Goal: Ask a question

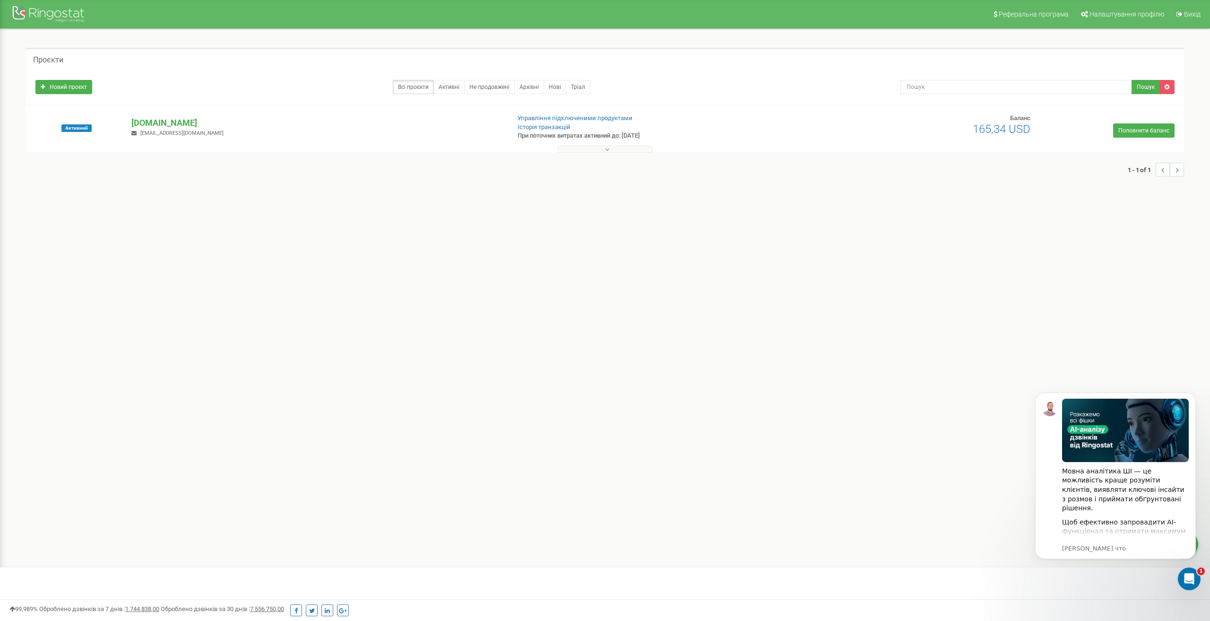
click at [996, 302] on div "Реферальна програма Налаштування профілю Вихід Проєкти Новий проєкт Всі проєкти…" at bounding box center [605, 283] width 1210 height 567
click at [602, 151] on button at bounding box center [605, 149] width 95 height 7
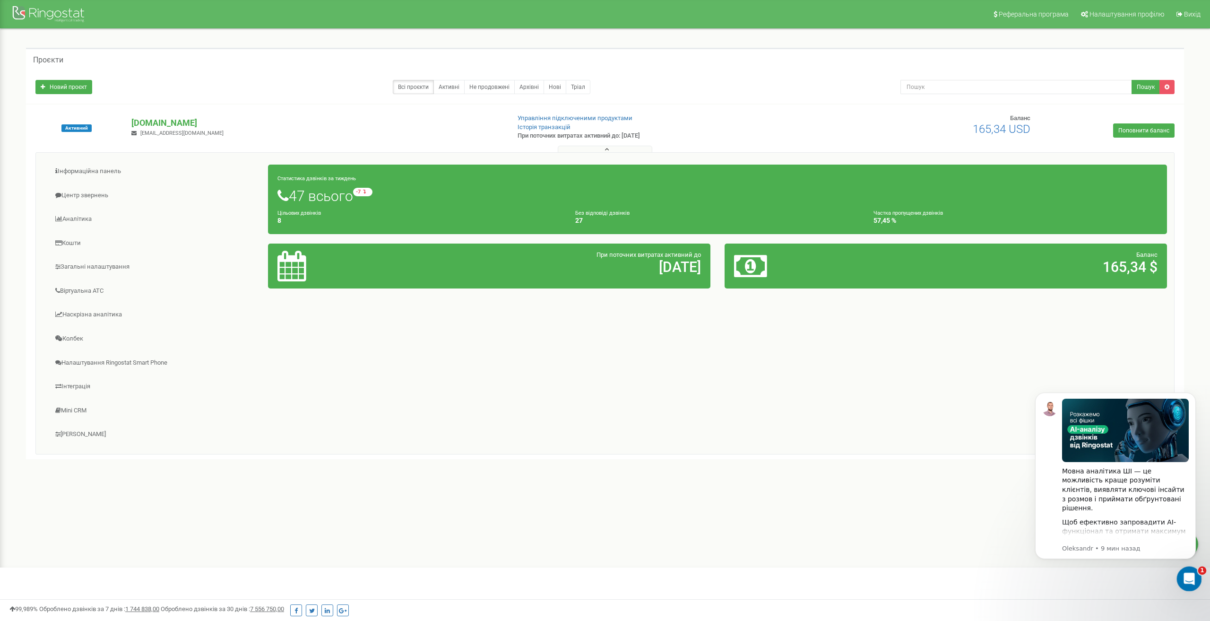
click at [1189, 577] on icon "Открыть службу сообщений Intercom" at bounding box center [1189, 578] width 16 height 16
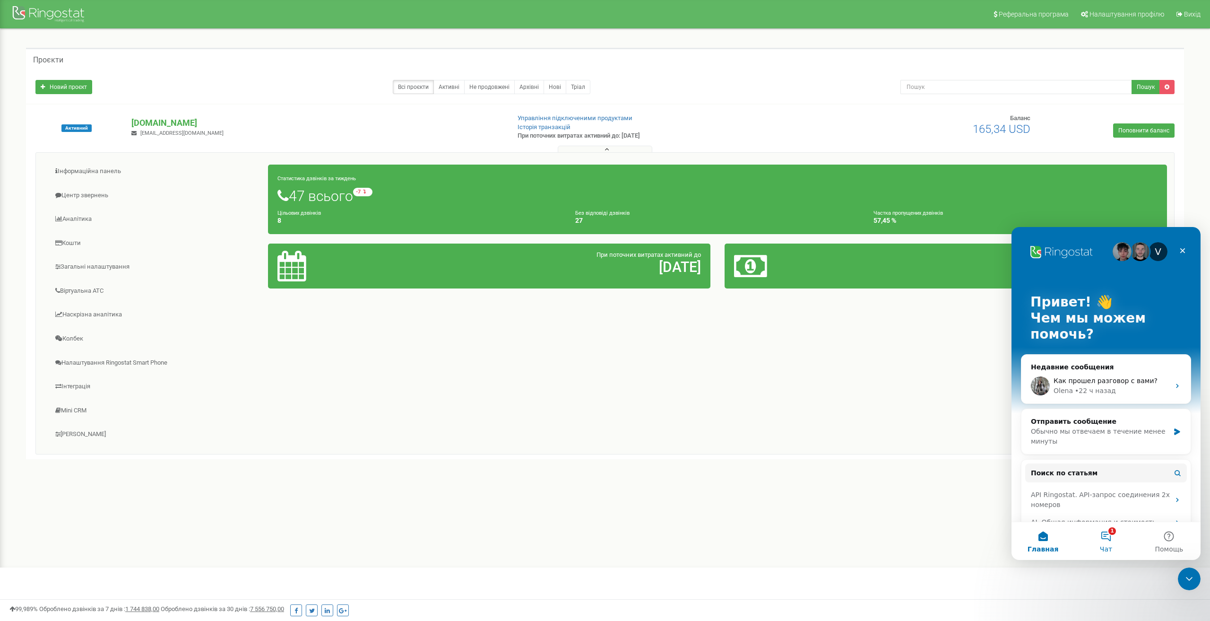
click at [1113, 544] on button "1 Чат" at bounding box center [1106, 541] width 63 height 38
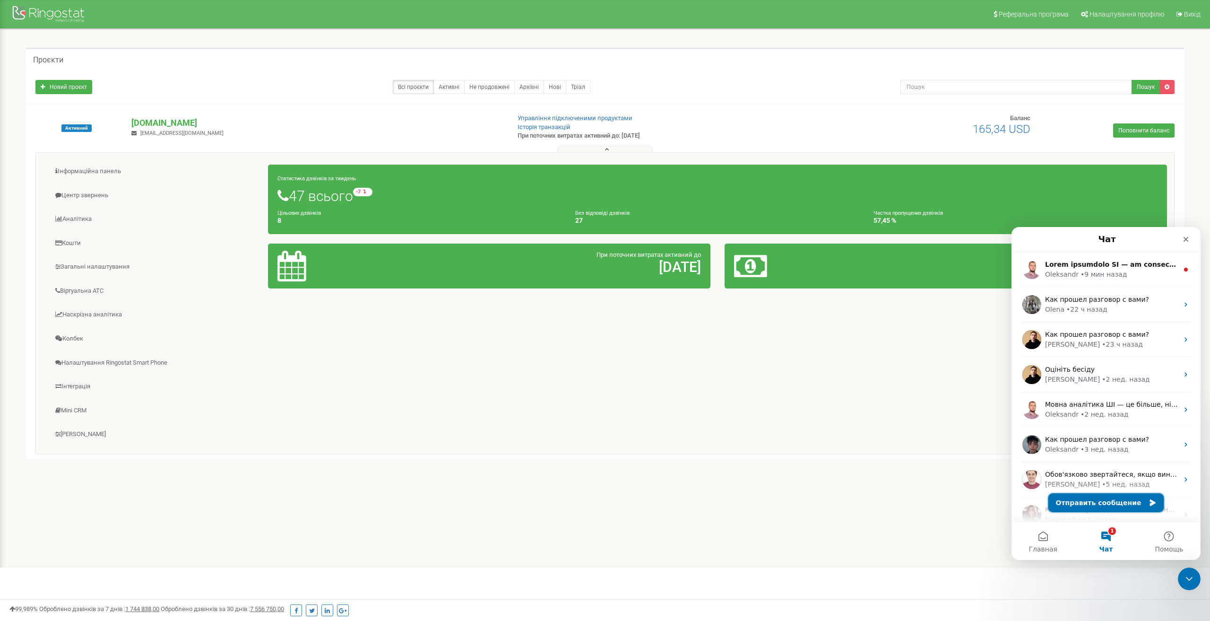
click at [1106, 503] on button "Отправить сообщение" at bounding box center [1107, 502] width 116 height 19
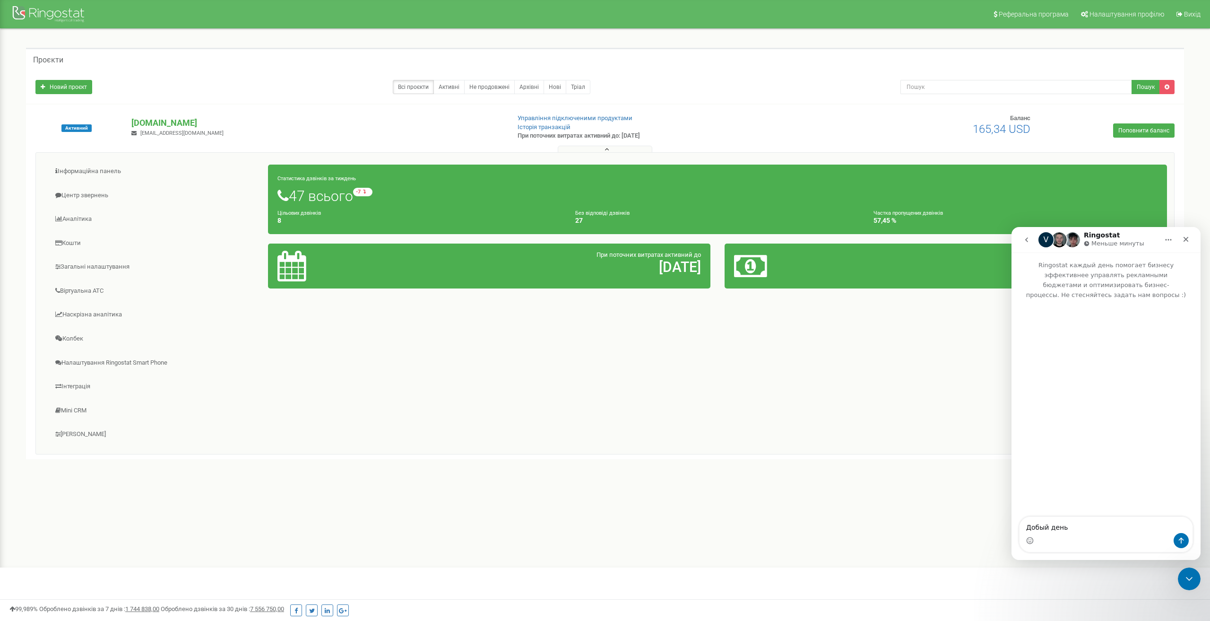
type textarea "Добый день"
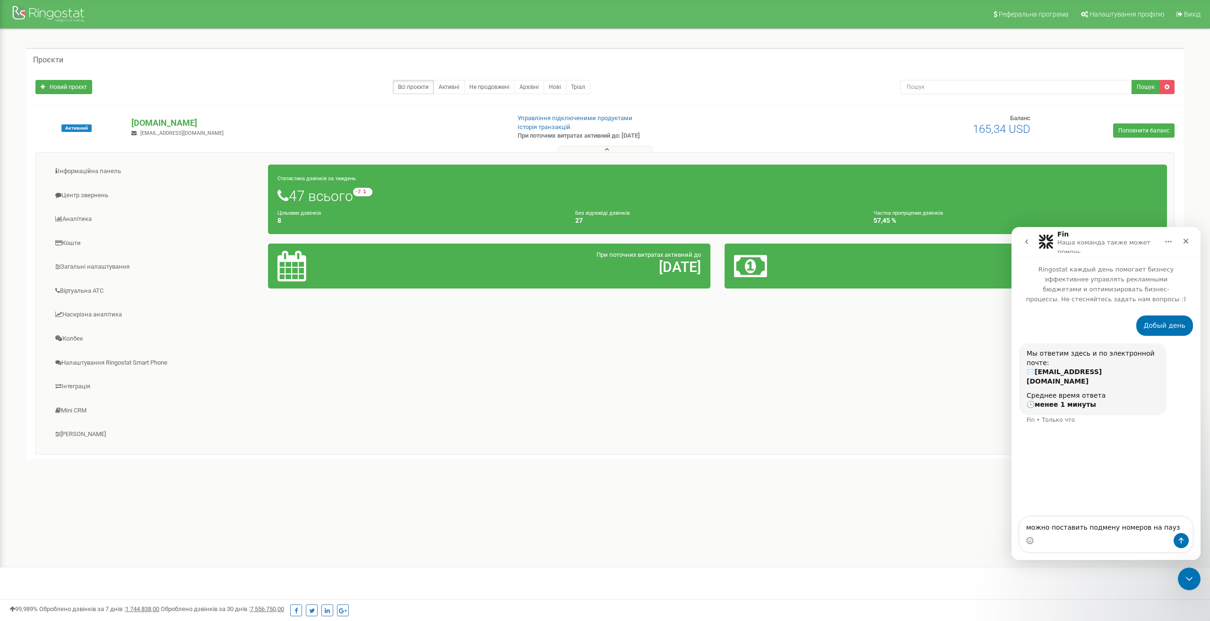
type textarea "можно поставить подмену номеров на паузу"
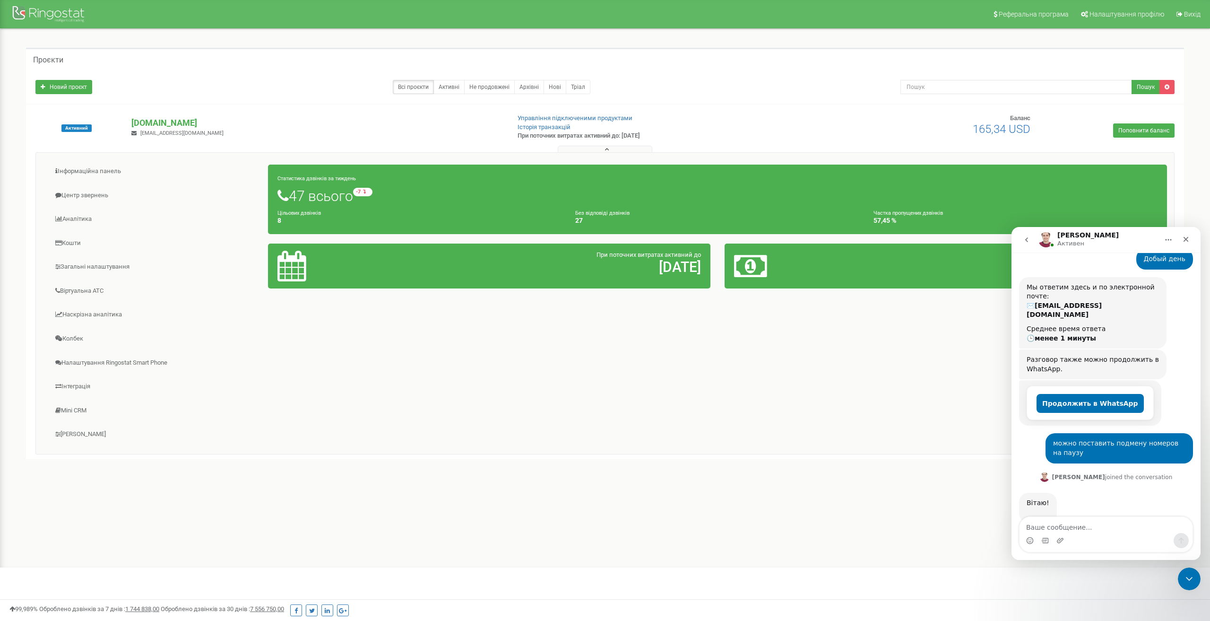
scroll to position [68, 0]
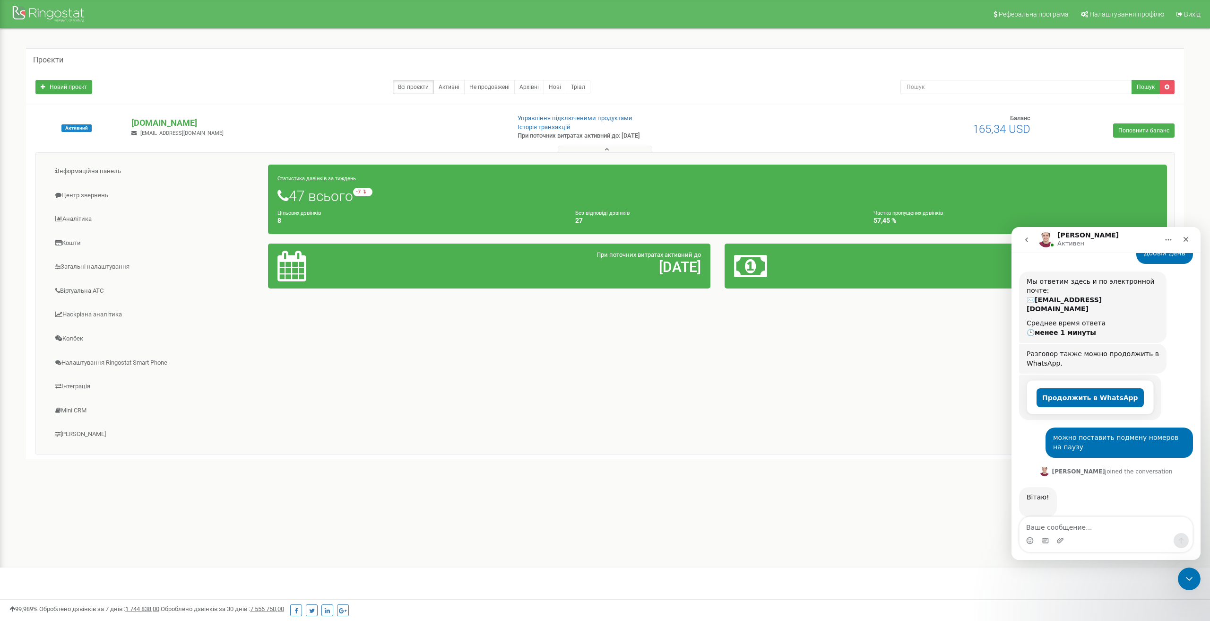
click at [1098, 527] on textarea "Ваше сообщение..." at bounding box center [1106, 525] width 173 height 16
type textarea "для моего проекта"
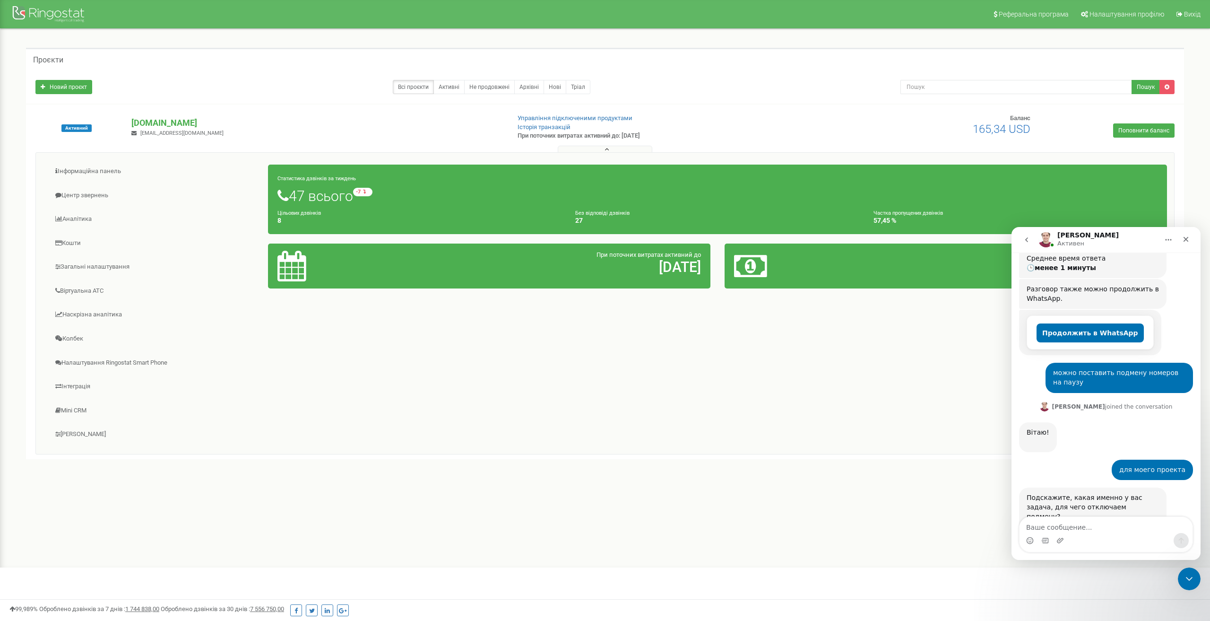
scroll to position [152, 0]
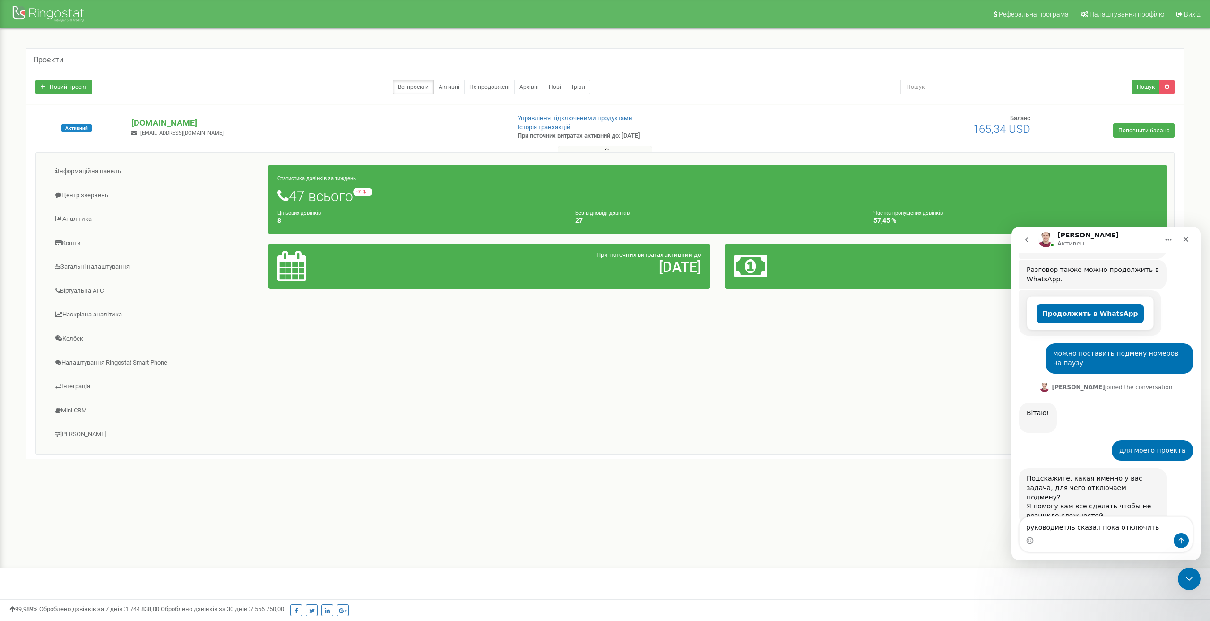
type textarea "руководиетль сказал пока отключить"
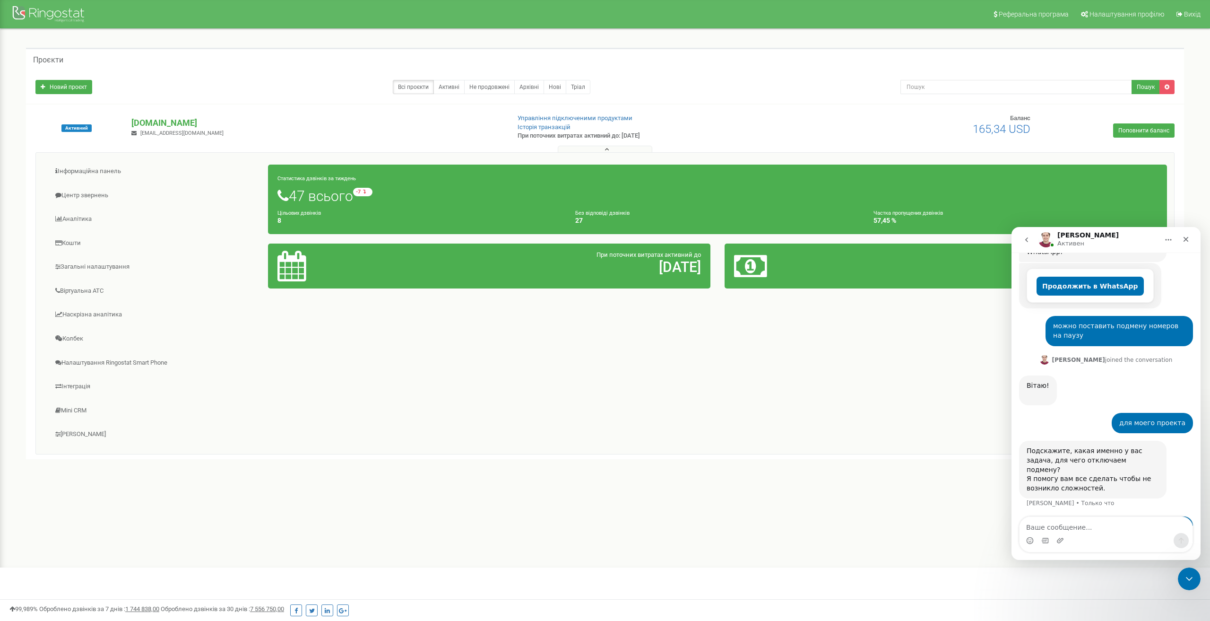
scroll to position [181, 0]
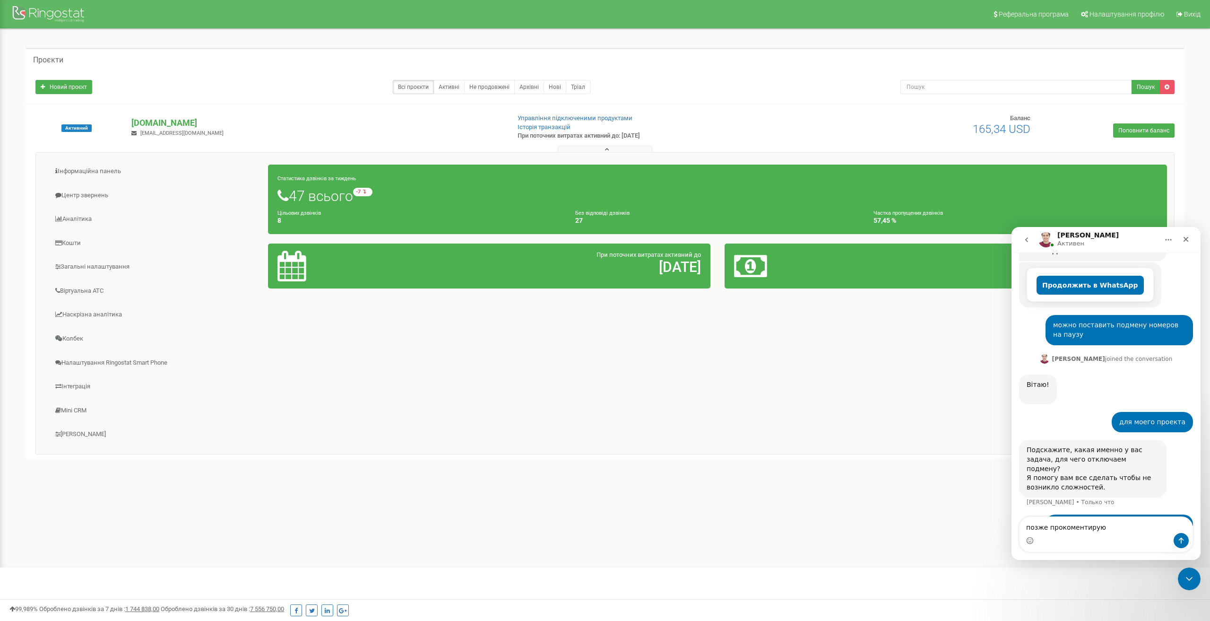
type textarea "позже прокоментирую"
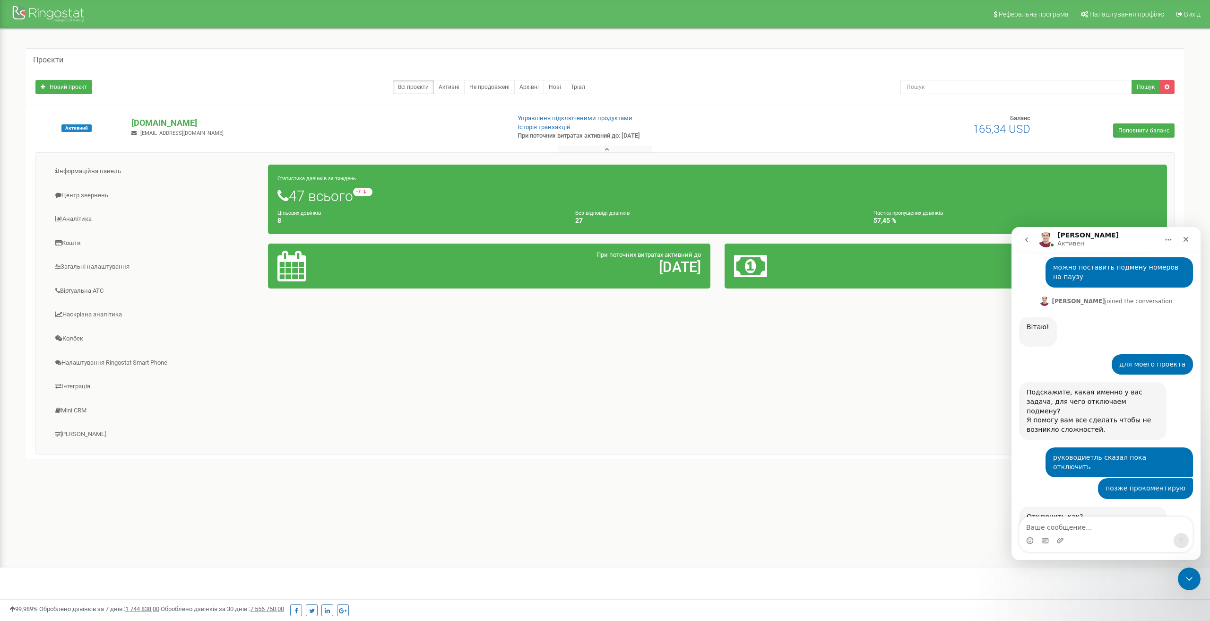
scroll to position [258, 0]
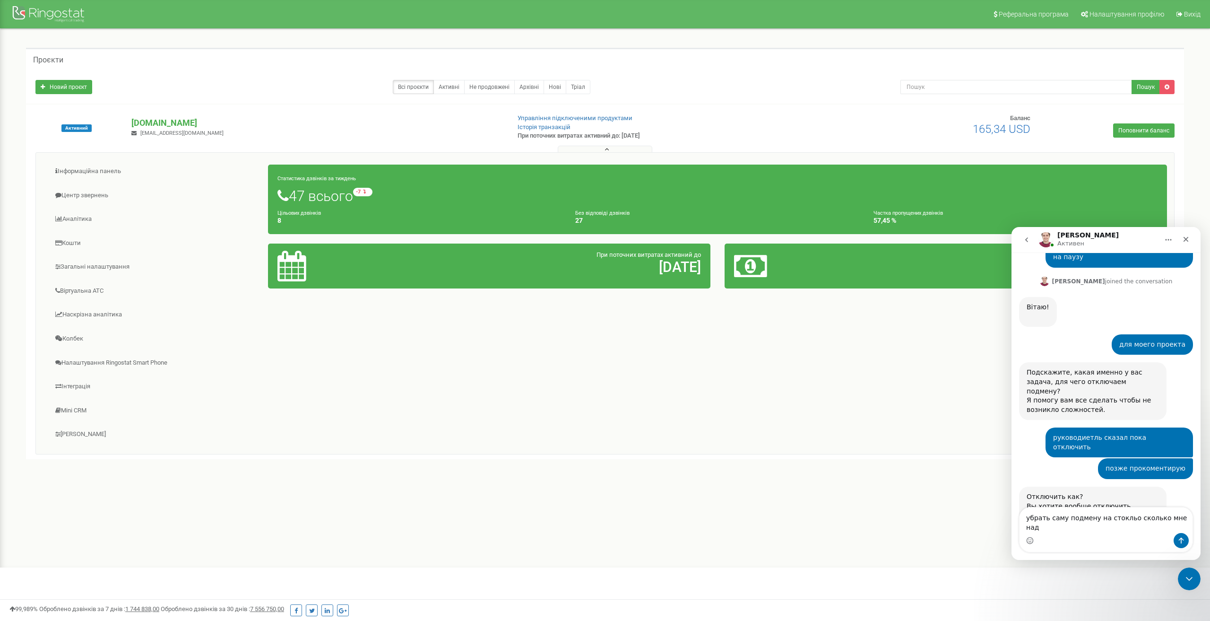
type textarea "убрать саму подмену на стокльо сколько мне надо"
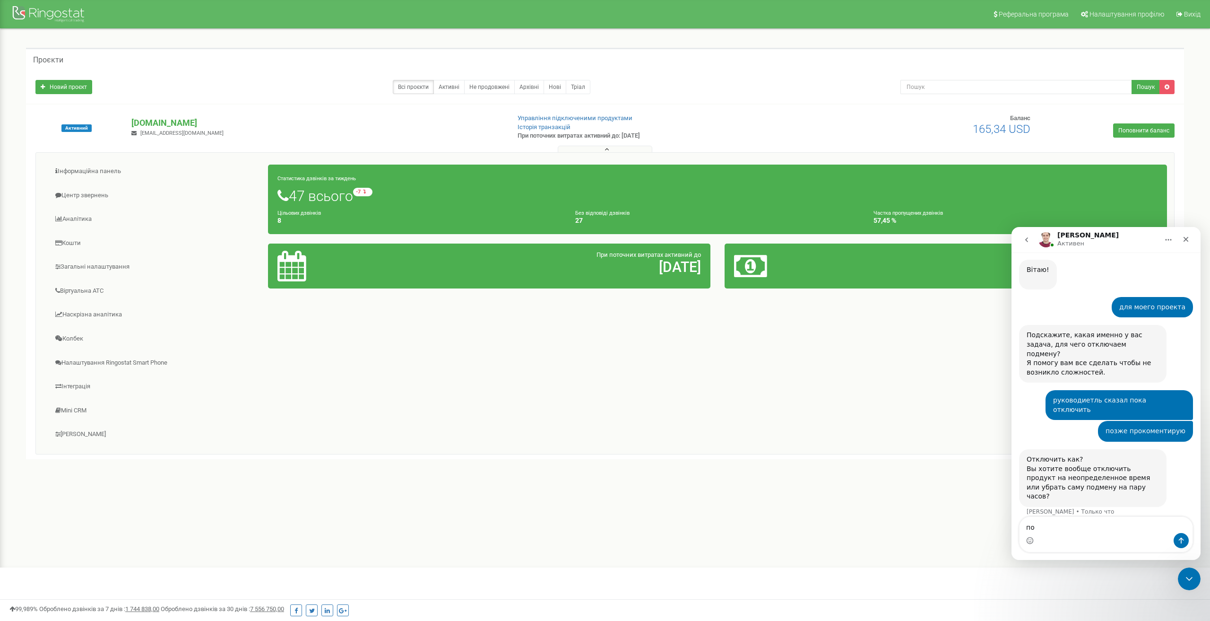
type textarea "п"
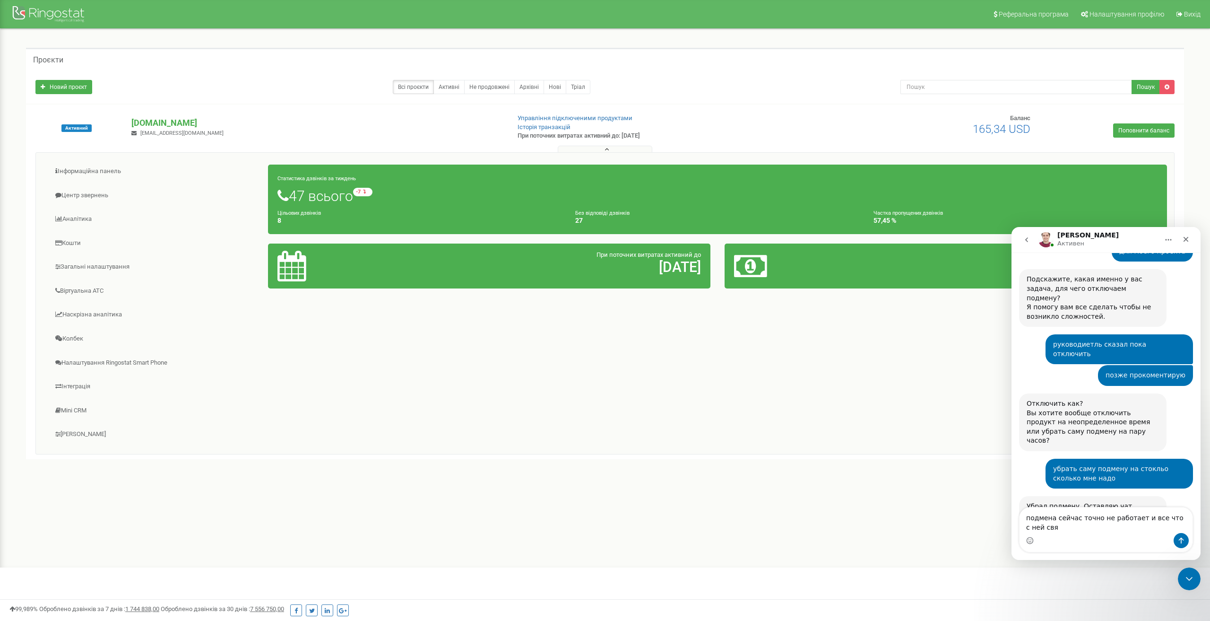
scroll to position [361, 0]
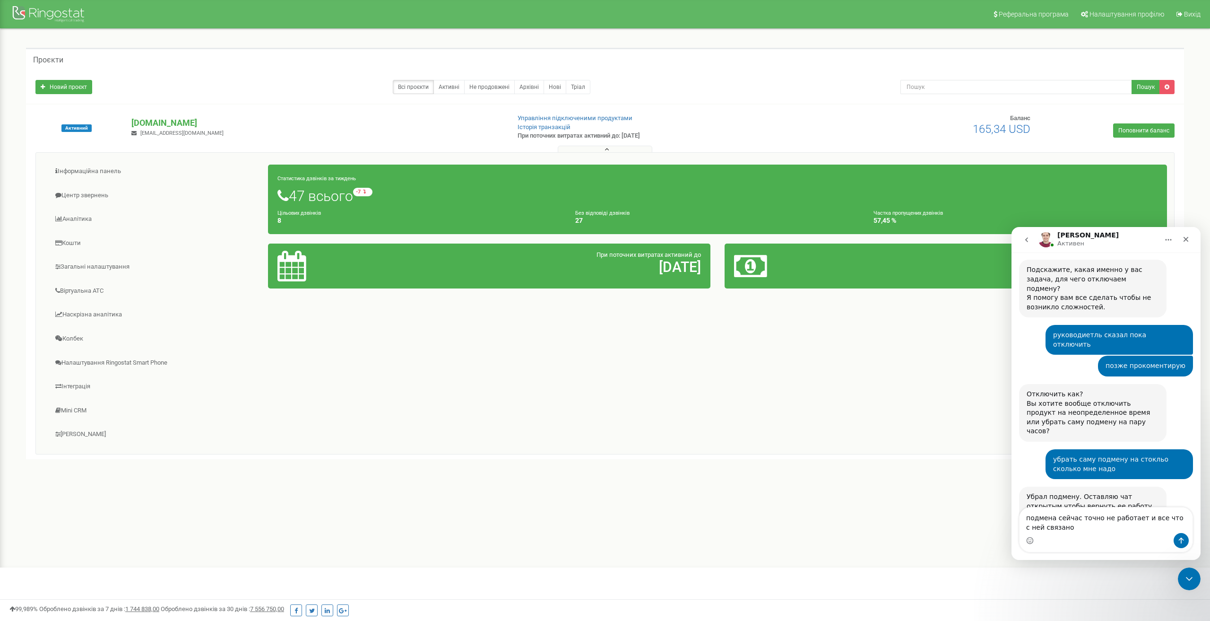
type textarea "подмена сейчас точно не работает и все что с ней связано?"
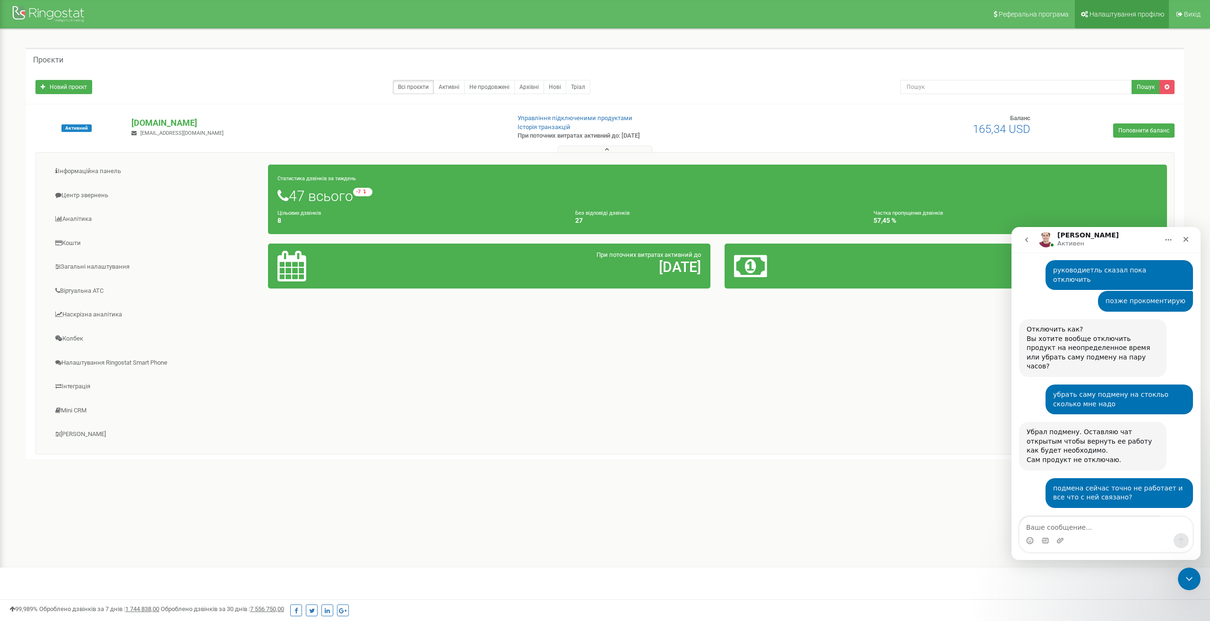
scroll to position [463, 0]
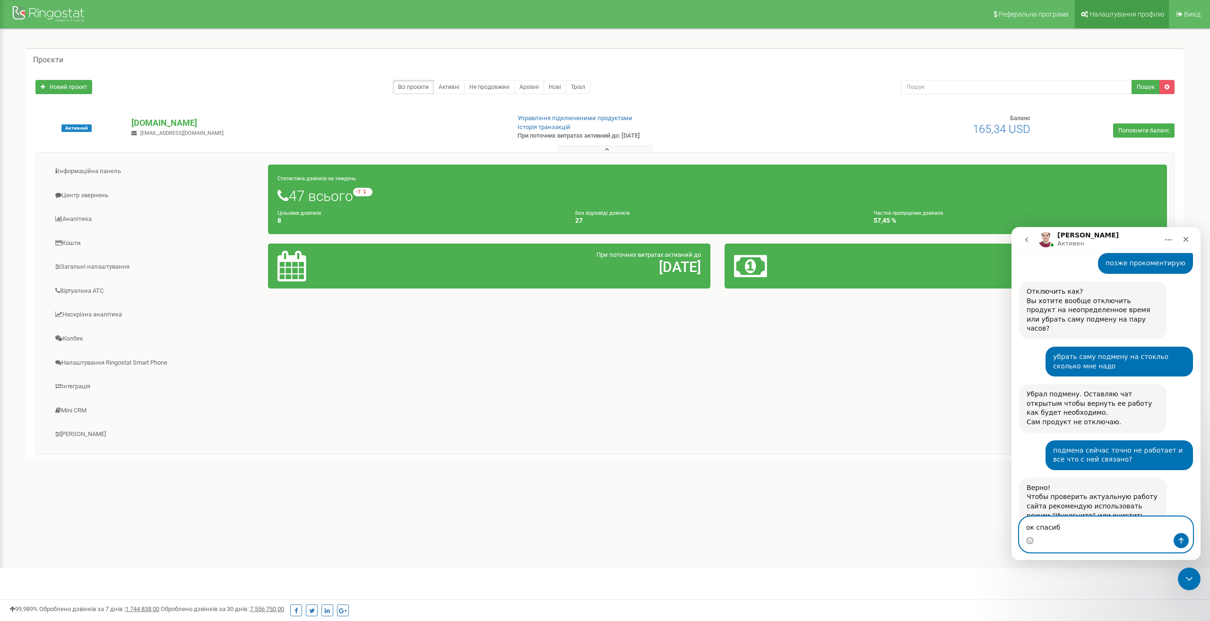
type textarea "ок спасибо"
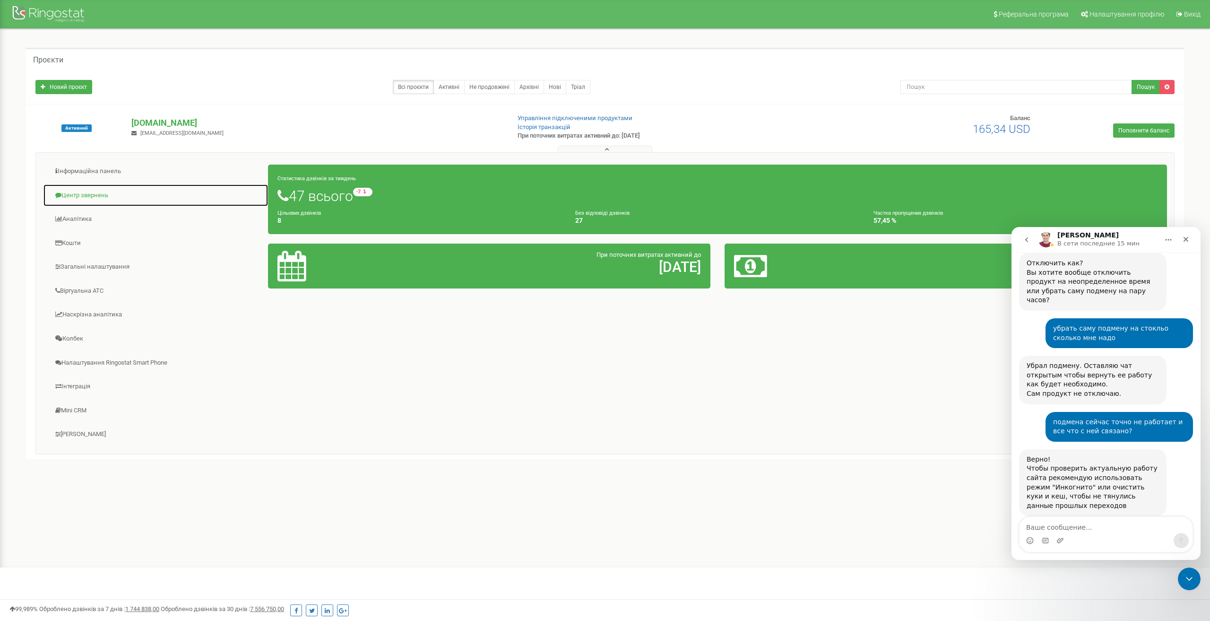
click at [107, 193] on link "Центр звернень" at bounding box center [156, 195] width 226 height 23
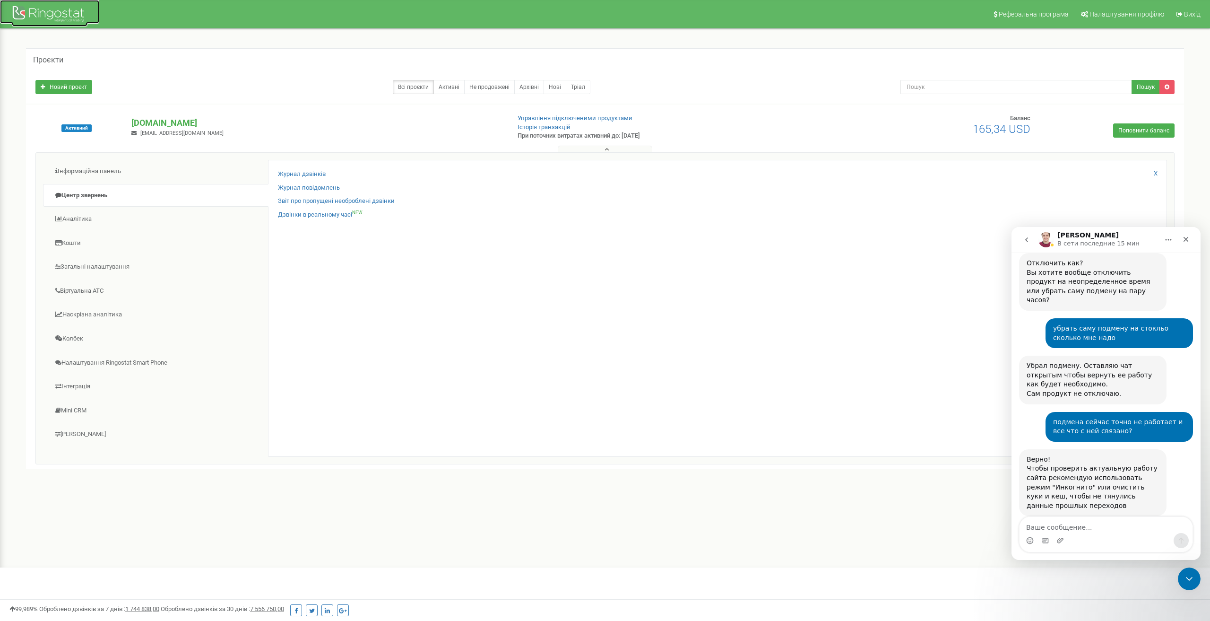
click at [74, 14] on div at bounding box center [50, 15] width 76 height 23
